Goal: Find specific page/section: Find specific page/section

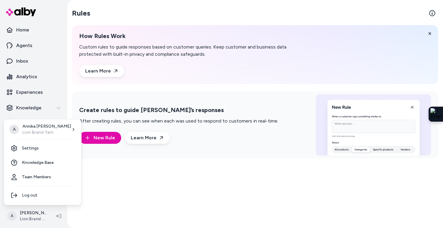
click at [92, 97] on html "Home Agents Inbox Analytics Experiences Knowledge Products Documents Rules Veri…" at bounding box center [221, 114] width 443 height 228
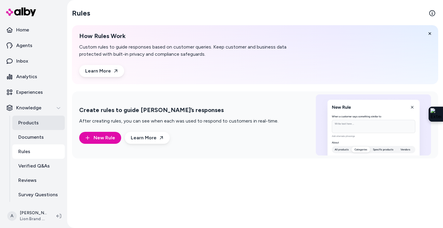
scroll to position [15, 0]
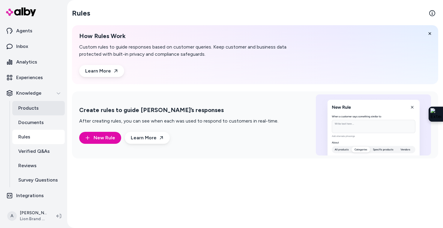
click at [38, 107] on link "Products" at bounding box center [38, 108] width 53 height 14
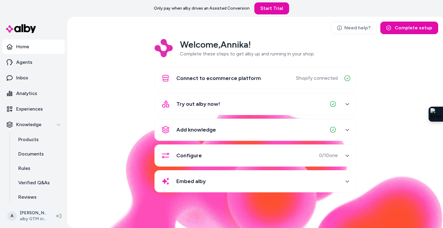
click at [30, 224] on html "Only pay when alby drives an Assisted Conversion Start Trial Home Agents Inbox …" at bounding box center [221, 114] width 443 height 228
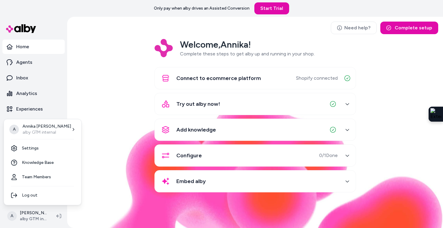
click at [31, 218] on html "Only pay when alby drives an Assisted Conversion Start Trial Home Agents Inbox …" at bounding box center [221, 114] width 443 height 228
click at [36, 215] on html "Only pay when alby drives an Assisted Conversion Start Trial Home Agents Inbox …" at bounding box center [221, 114] width 443 height 228
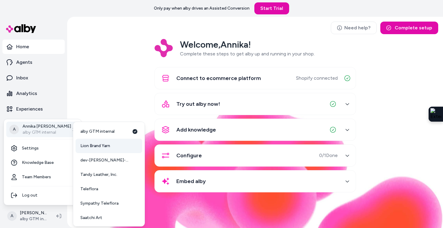
click at [96, 148] on span "Lion Brand Yarn" at bounding box center [95, 146] width 30 height 6
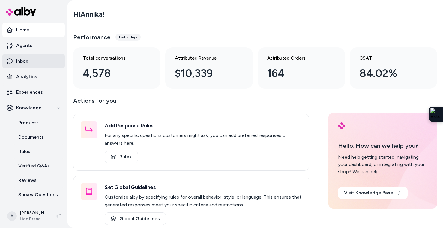
click at [34, 60] on link "Inbox" at bounding box center [33, 61] width 62 height 14
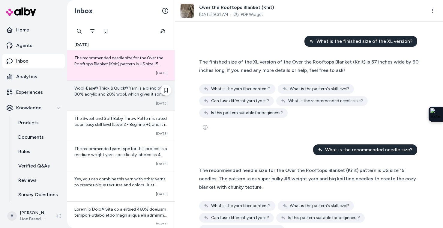
click at [105, 106] on div "Wool-Ease® Thick & Quick® Yarn is a blend of 80% acrylic and 20% wool, which gi…" at bounding box center [121, 96] width 108 height 30
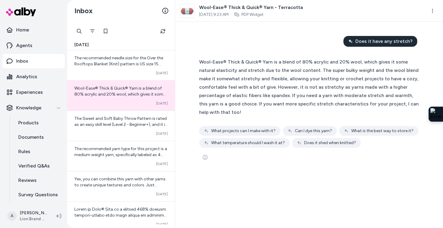
click at [385, 69] on span "Wool-Ease® Thick & Quick® Yarn is a blend of 80% acrylic and 20% wool, which gi…" at bounding box center [309, 87] width 220 height 56
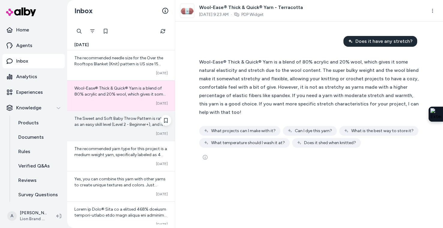
click at [138, 131] on div "The Sweet and Soft Baby Throw Pattern is rated as an easy skill level (Level 2 …" at bounding box center [121, 126] width 108 height 30
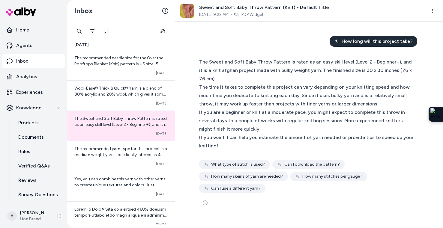
click at [247, 107] on div "The time it takes to complete this project can vary depending on your knitting …" at bounding box center [306, 95] width 215 height 25
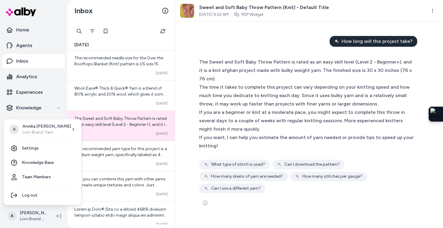
click at [38, 221] on html "Home Agents Inbox Analytics Experiences Knowledge Products Documents Rules Veri…" at bounding box center [221, 114] width 443 height 228
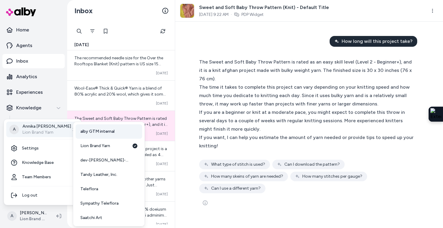
click at [99, 135] on link "alby GTM internal" at bounding box center [109, 132] width 67 height 14
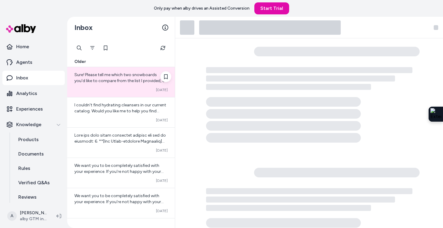
click at [114, 87] on div "Sure! Please tell me which two snowboards you'd like to compare from the list I…" at bounding box center [121, 82] width 108 height 30
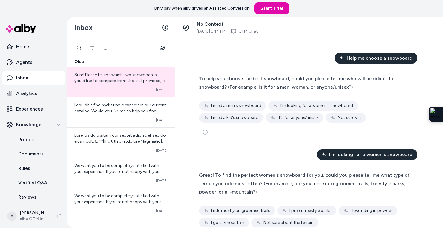
click at [332, 86] on div "To help you choose the best snowboard, could you please tell me who will be rid…" at bounding box center [309, 83] width 220 height 17
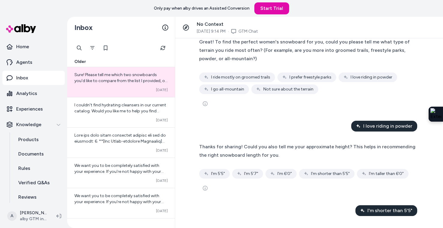
scroll to position [239, 0]
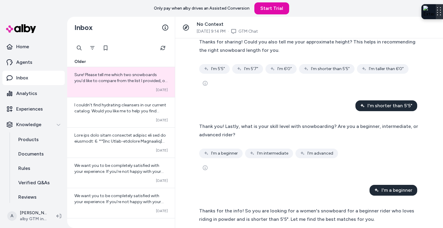
click at [436, 19] on div at bounding box center [439, 11] width 7 height 15
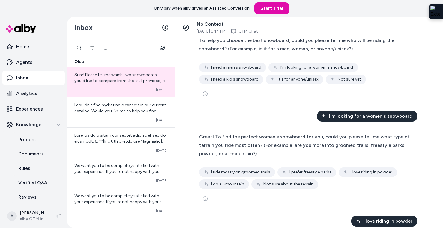
scroll to position [0, 0]
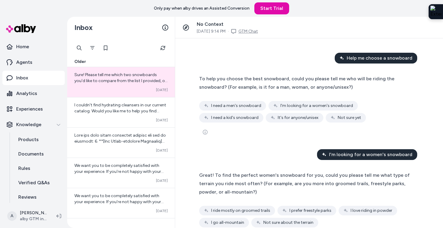
click at [252, 30] on link "GTM Chat" at bounding box center [249, 32] width 20 height 6
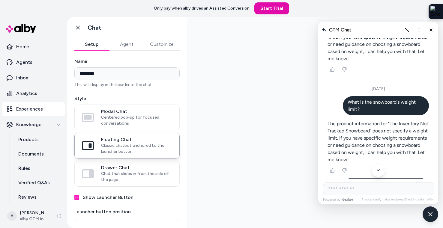
scroll to position [243, 0]
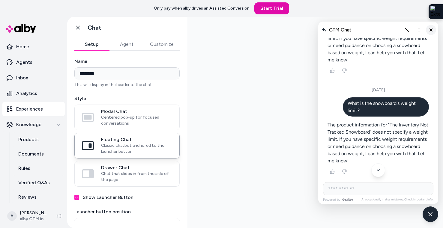
click at [430, 29] on icon "Close chat" at bounding box center [431, 29] width 5 height 5
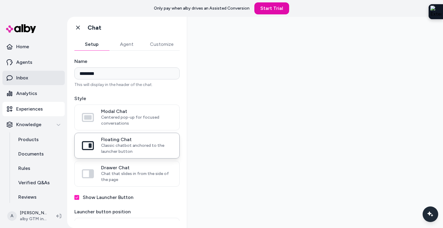
click at [28, 76] on p "Inbox" at bounding box center [22, 77] width 12 height 7
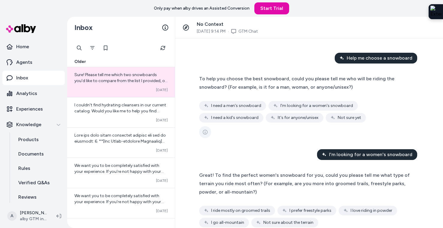
click at [203, 132] on icon "See more" at bounding box center [205, 132] width 5 height 5
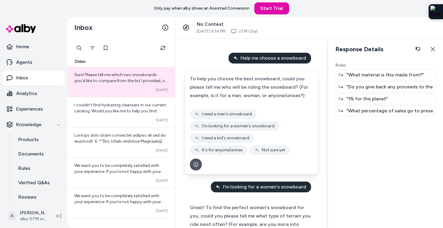
click at [352, 77] on p ""What material is this made from?"" at bounding box center [385, 74] width 77 height 7
click at [354, 86] on p ""Do you give back any proceeds to the planet? "" at bounding box center [390, 86] width 87 height 7
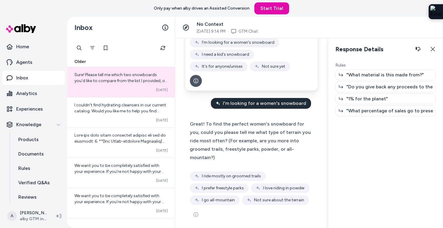
scroll to position [130, 0]
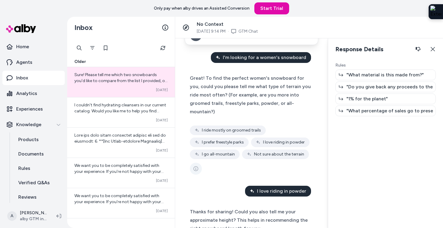
click at [196, 167] on icon "See more" at bounding box center [196, 169] width 5 height 5
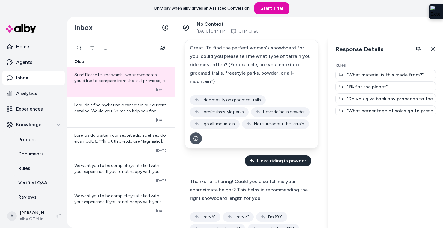
scroll to position [252, 0]
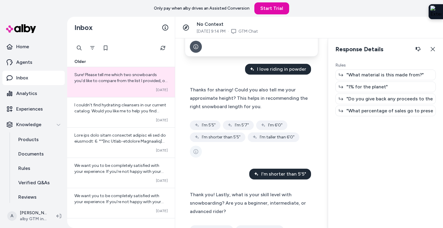
click at [195, 148] on button "See more" at bounding box center [196, 152] width 12 height 12
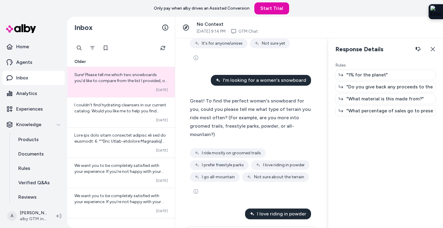
scroll to position [0, 0]
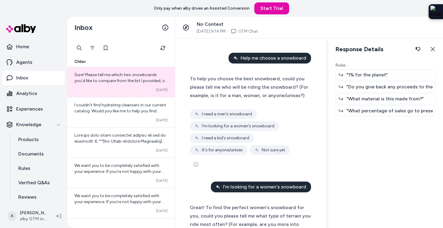
click at [374, 75] on p ""1% for the planet"" at bounding box center [367, 74] width 41 height 7
click at [432, 50] on icon "button" at bounding box center [433, 49] width 5 height 5
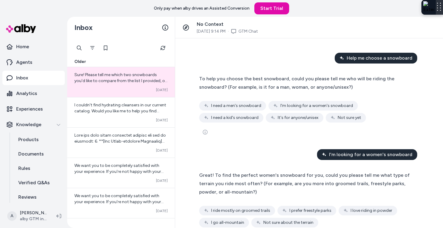
click at [436, 0] on div at bounding box center [439, 7] width 7 height 15
click at [339, 79] on span "To help you choose the best snowboard, could you please tell me who will be rid…" at bounding box center [296, 83] width 195 height 14
click at [264, 113] on div "I need a kid's snowboard" at bounding box center [231, 118] width 64 height 10
click at [259, 115] on span "I need a kid's snowboard" at bounding box center [234, 118] width 47 height 6
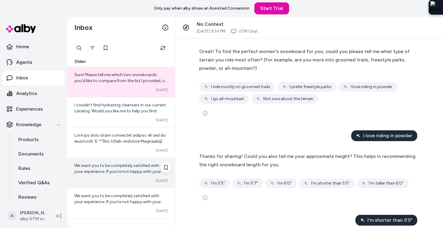
click at [144, 167] on span "We want you to be completely satisfied with your experience. If you're not happ…" at bounding box center [120, 180] width 92 height 35
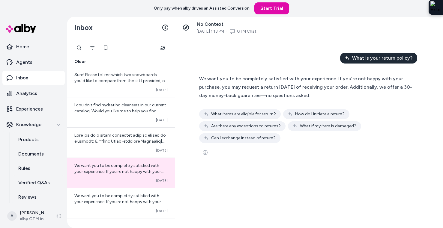
click at [223, 134] on div "Can I exchange instead of return?" at bounding box center [239, 139] width 81 height 10
click at [207, 151] on icon "See more" at bounding box center [205, 152] width 5 height 5
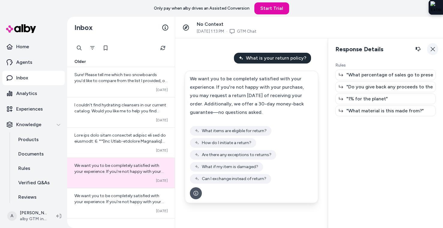
click at [433, 48] on icon "button" at bounding box center [433, 49] width 5 height 5
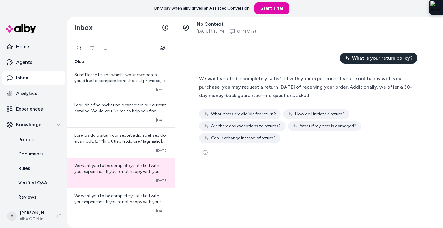
click at [390, 56] on span "What is your return policy?" at bounding box center [382, 58] width 60 height 7
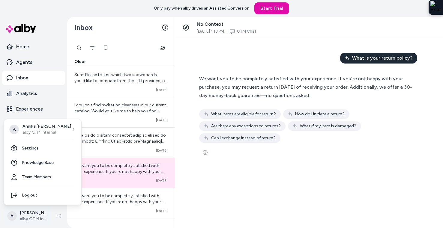
click at [34, 217] on html "Only pay when alby drives an Assisted Conversion Start Trial Home Agents Inbox …" at bounding box center [221, 114] width 443 height 228
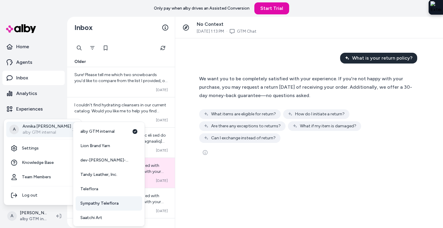
scroll to position [16, 0]
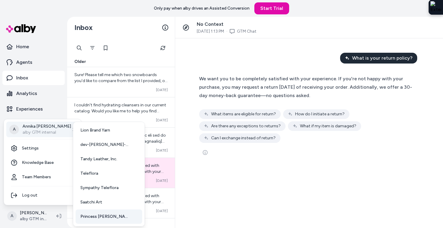
click at [101, 218] on span "Princess [PERSON_NAME] USA" at bounding box center [105, 217] width 50 height 6
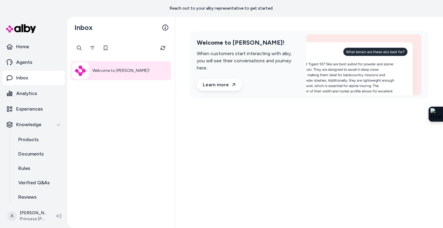
click at [43, 78] on link "Inbox" at bounding box center [33, 78] width 62 height 14
click at [90, 47] on icon "Filter" at bounding box center [92, 48] width 5 height 5
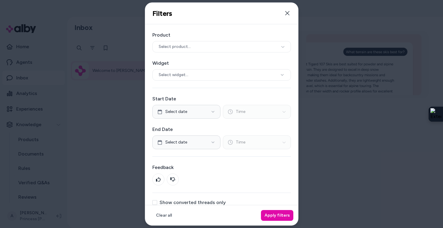
click at [92, 53] on div at bounding box center [221, 114] width 443 height 228
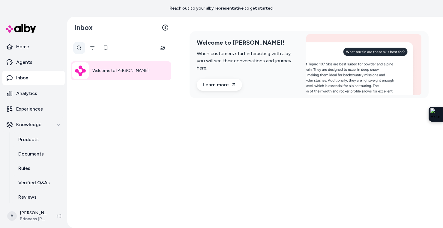
click at [79, 46] on div at bounding box center [79, 48] width 12 height 12
click at [79, 46] on input "text" at bounding box center [103, 48] width 60 height 12
click at [133, 46] on input "text" at bounding box center [103, 48] width 60 height 12
click at [137, 46] on button "Filter" at bounding box center [140, 48] width 12 height 12
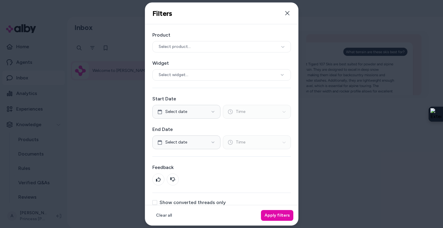
scroll to position [17, 0]
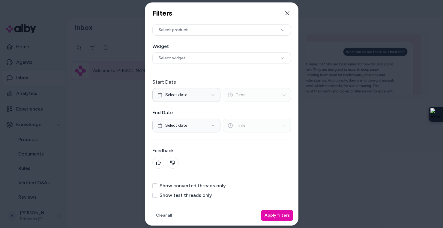
click at [156, 195] on button "Show test threads only" at bounding box center [154, 195] width 5 height 5
click at [277, 213] on button "Apply filters" at bounding box center [277, 215] width 32 height 11
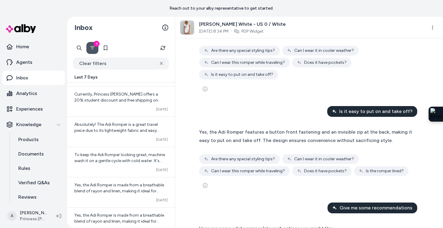
scroll to position [66, 0]
